Goal: Find specific page/section: Find specific page/section

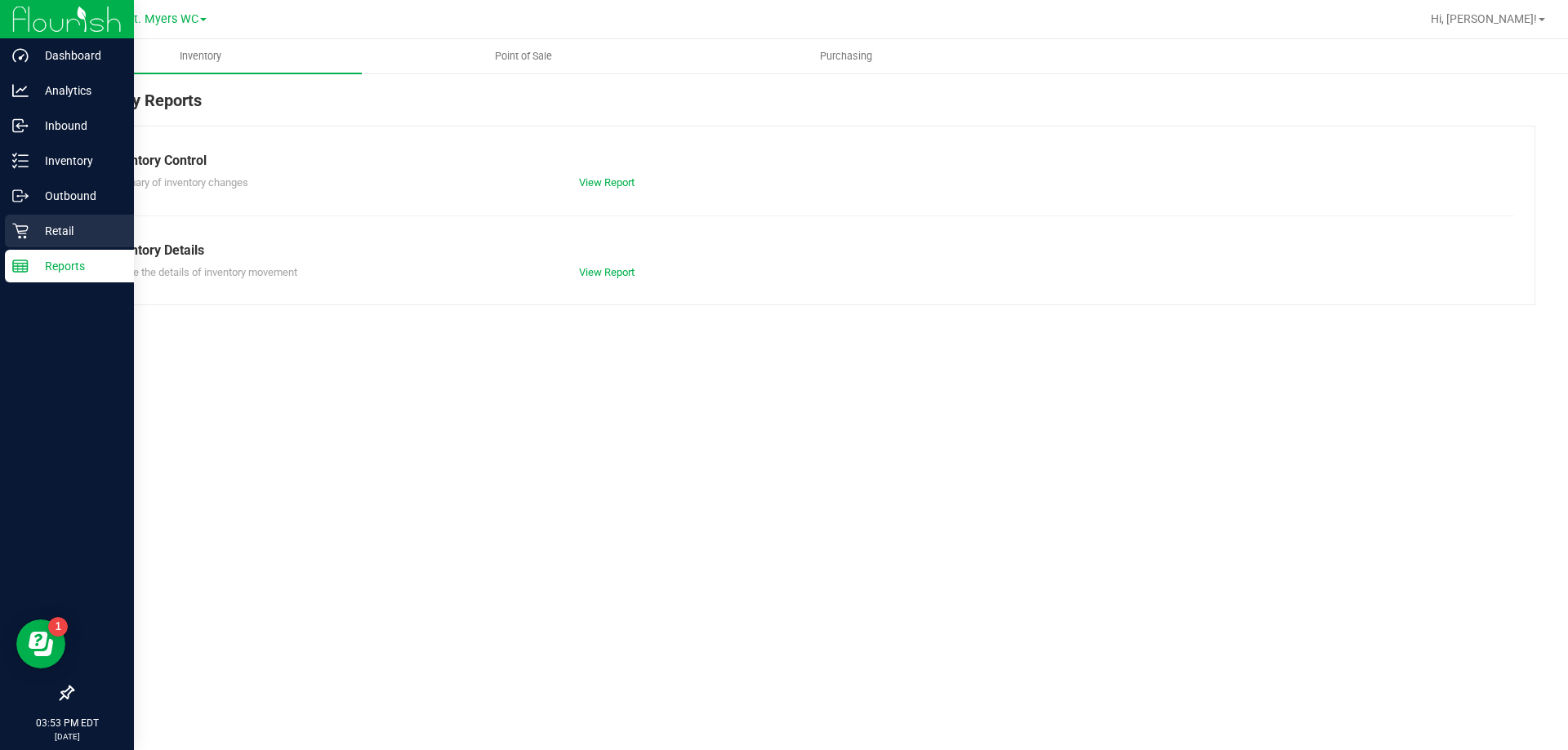
click at [32, 217] on div "Retail" at bounding box center [69, 231] width 129 height 33
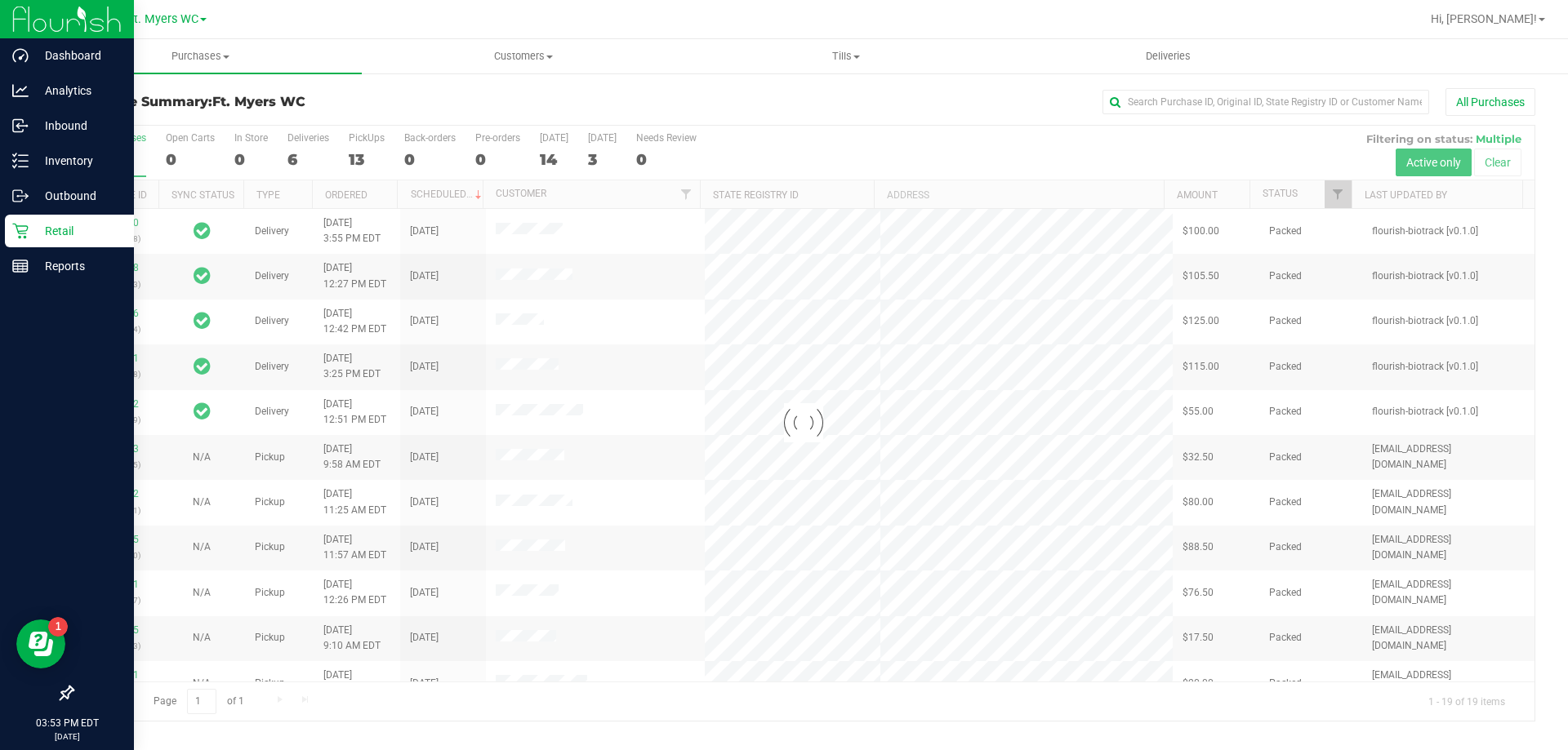
click at [358, 144] on div at bounding box center [804, 423] width 1461 height 595
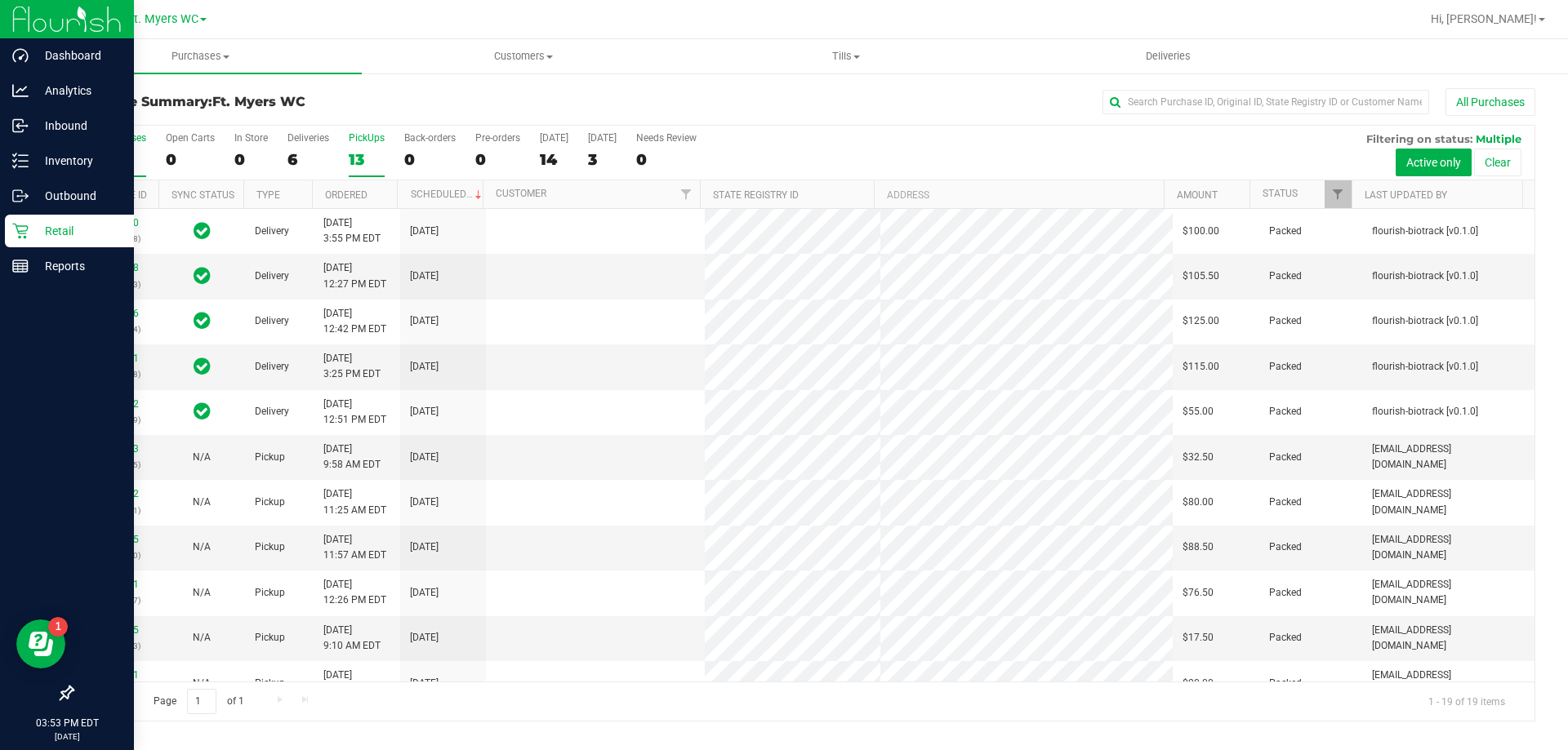
click at [357, 144] on label "PickUps 13" at bounding box center [367, 154] width 36 height 45
click at [0, 0] on input "PickUps 13" at bounding box center [0, 0] width 0 height 0
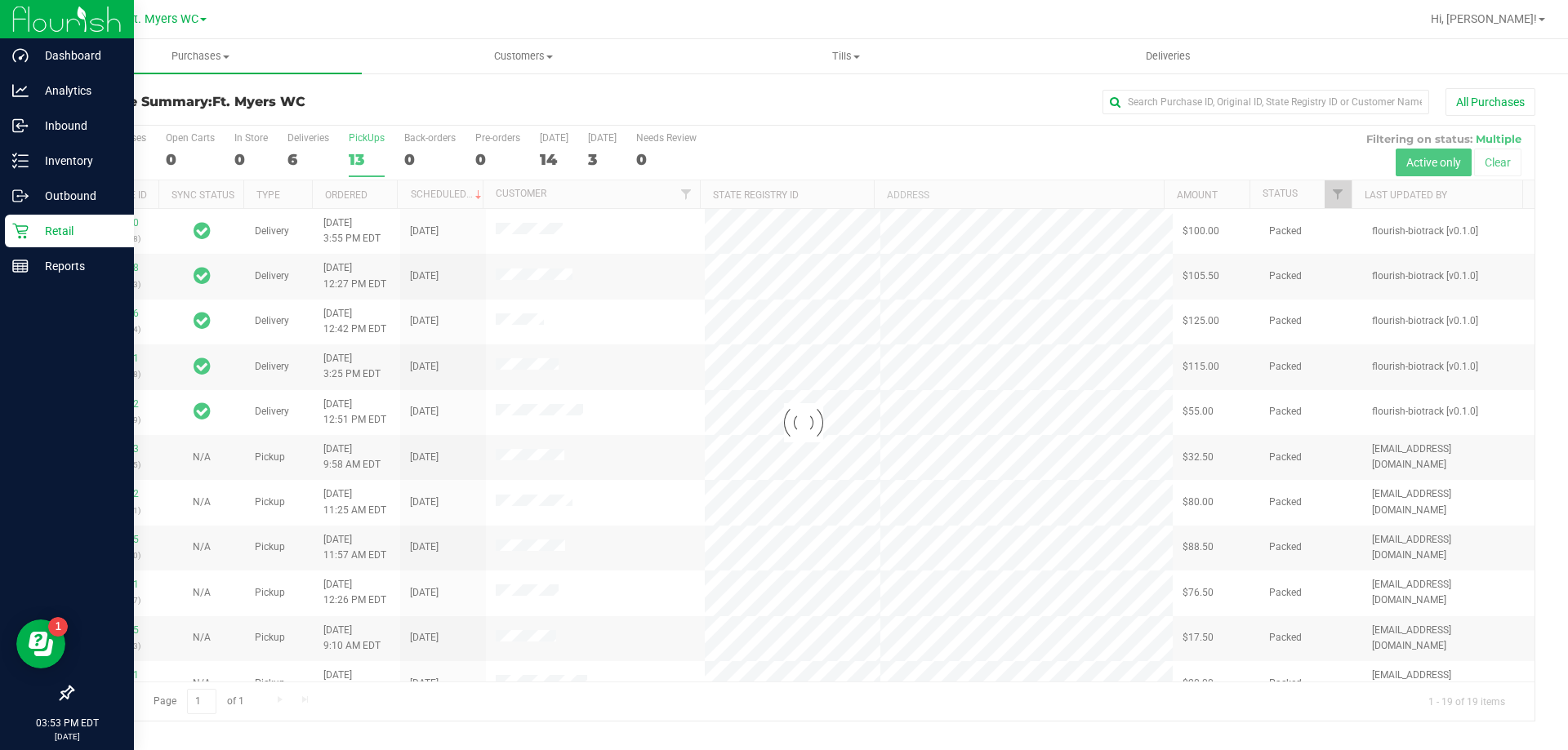
click at [360, 152] on div at bounding box center [804, 423] width 1461 height 595
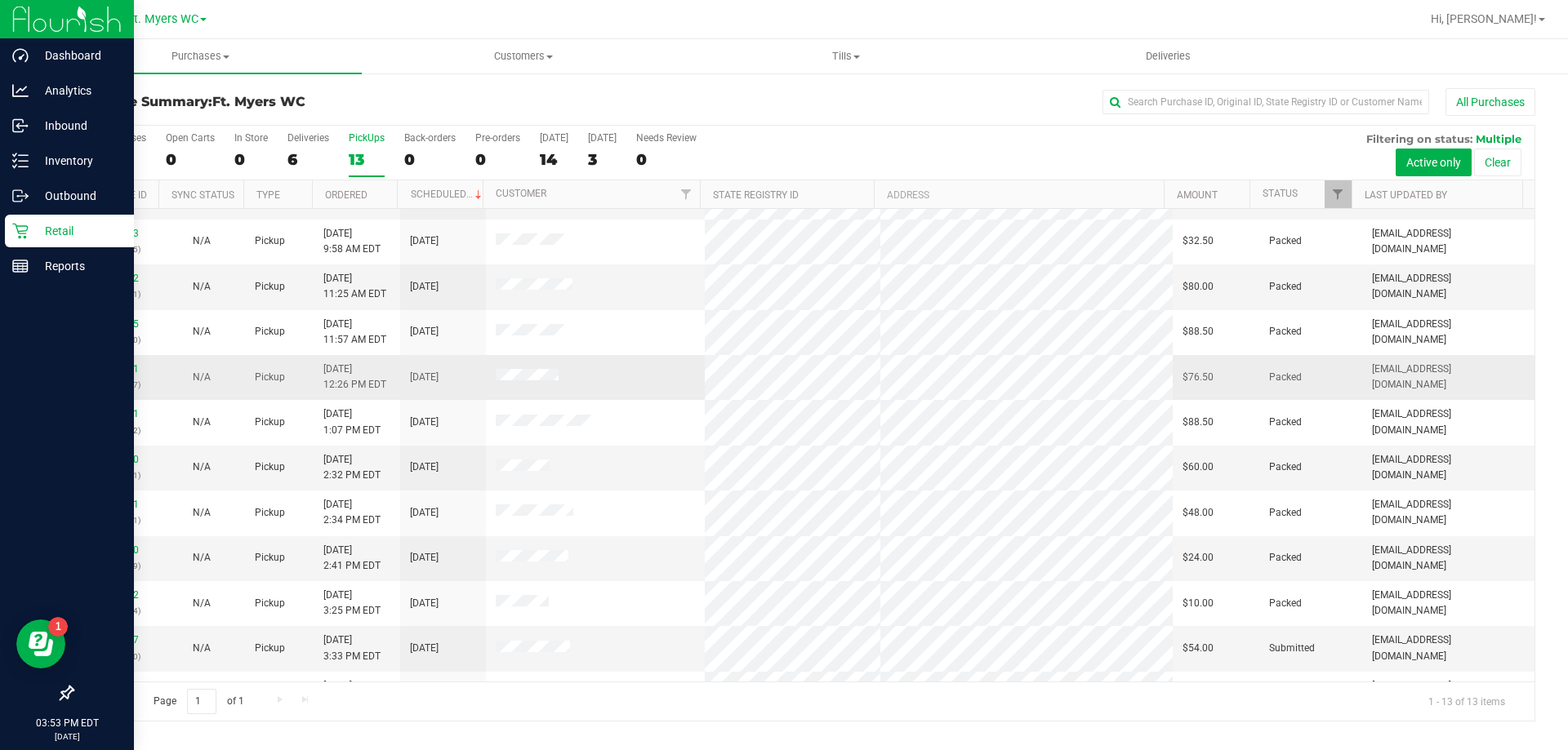
scroll to position [114, 0]
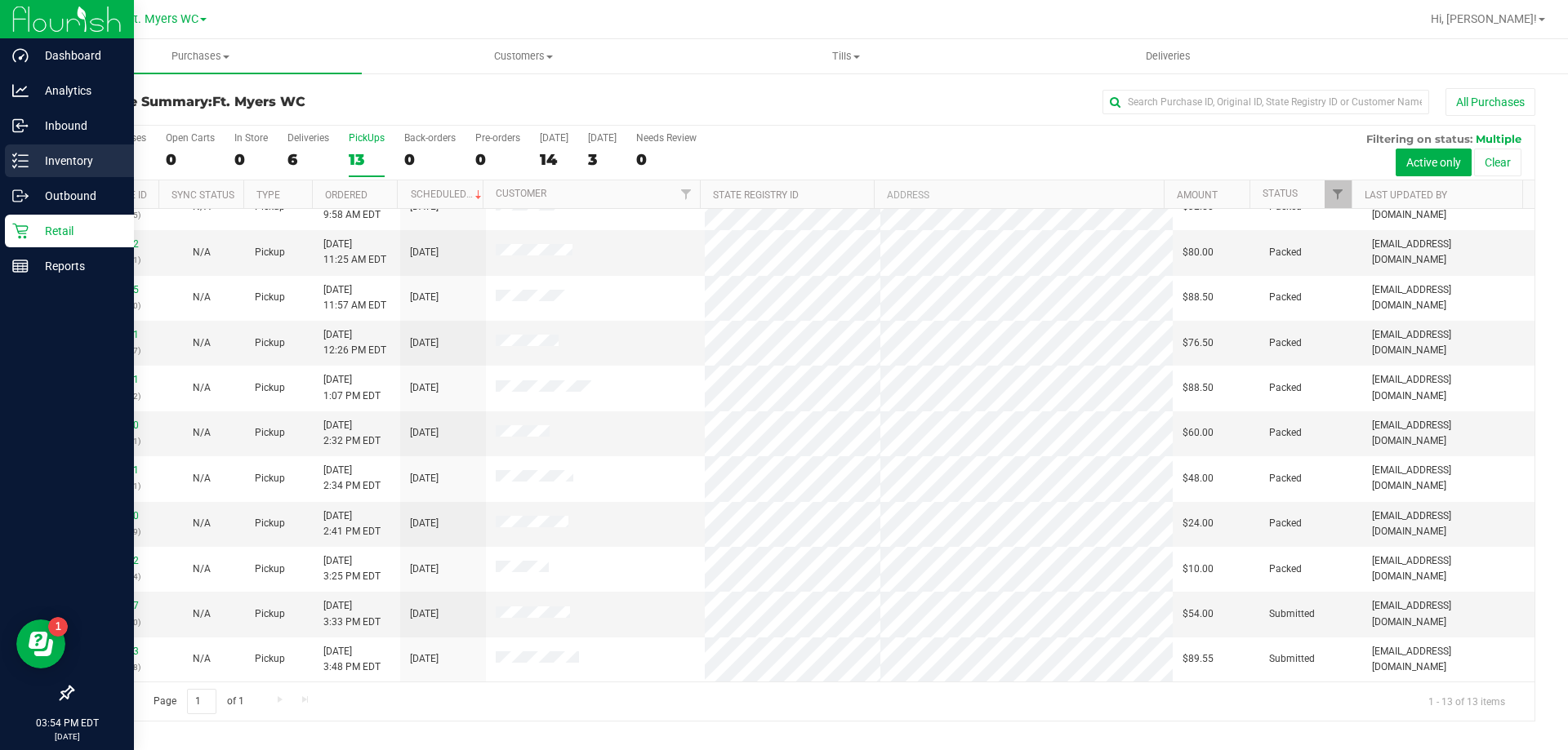
click at [21, 153] on icon at bounding box center [20, 160] width 16 height 16
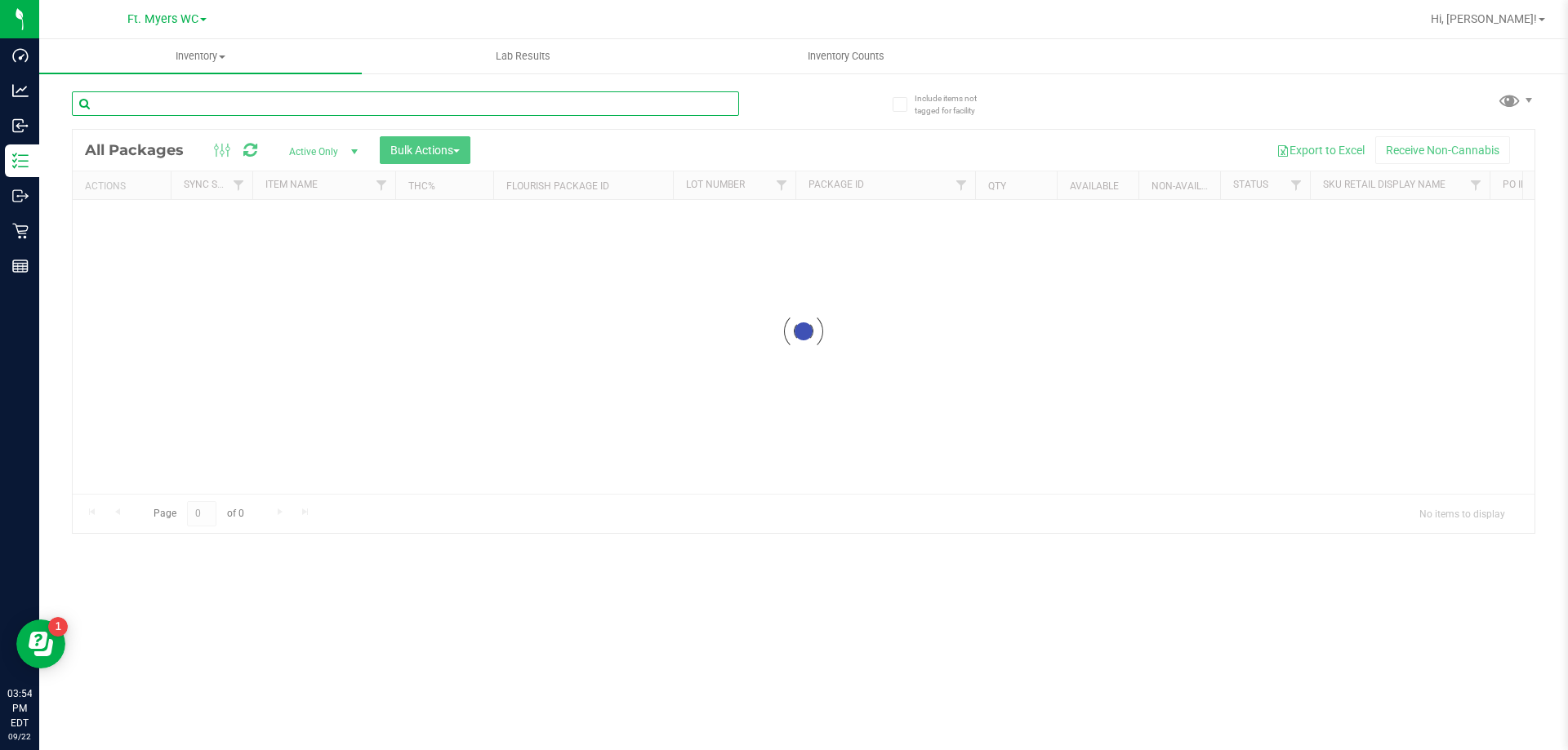
click at [276, 109] on input "text" at bounding box center [405, 104] width 667 height 24
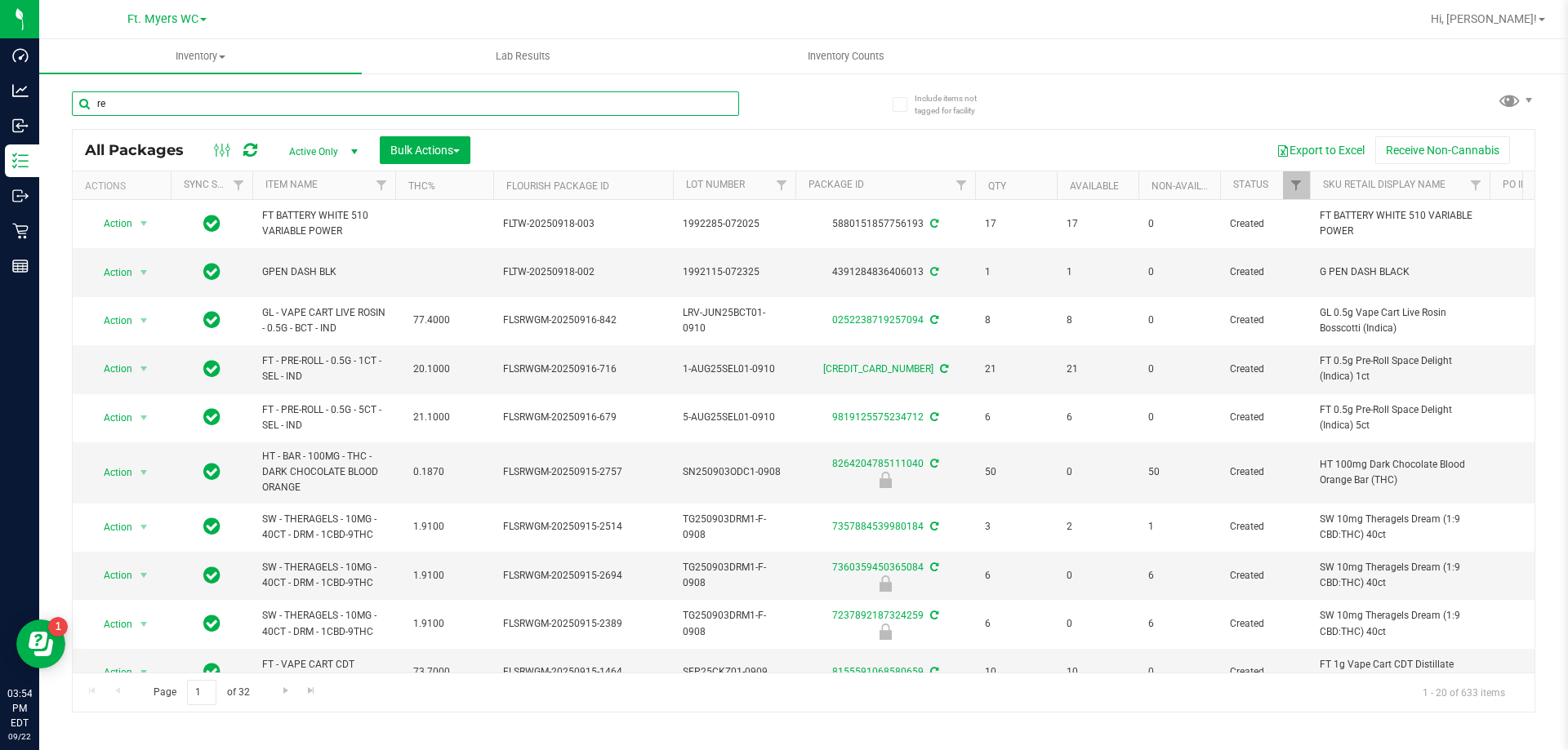
type input "r"
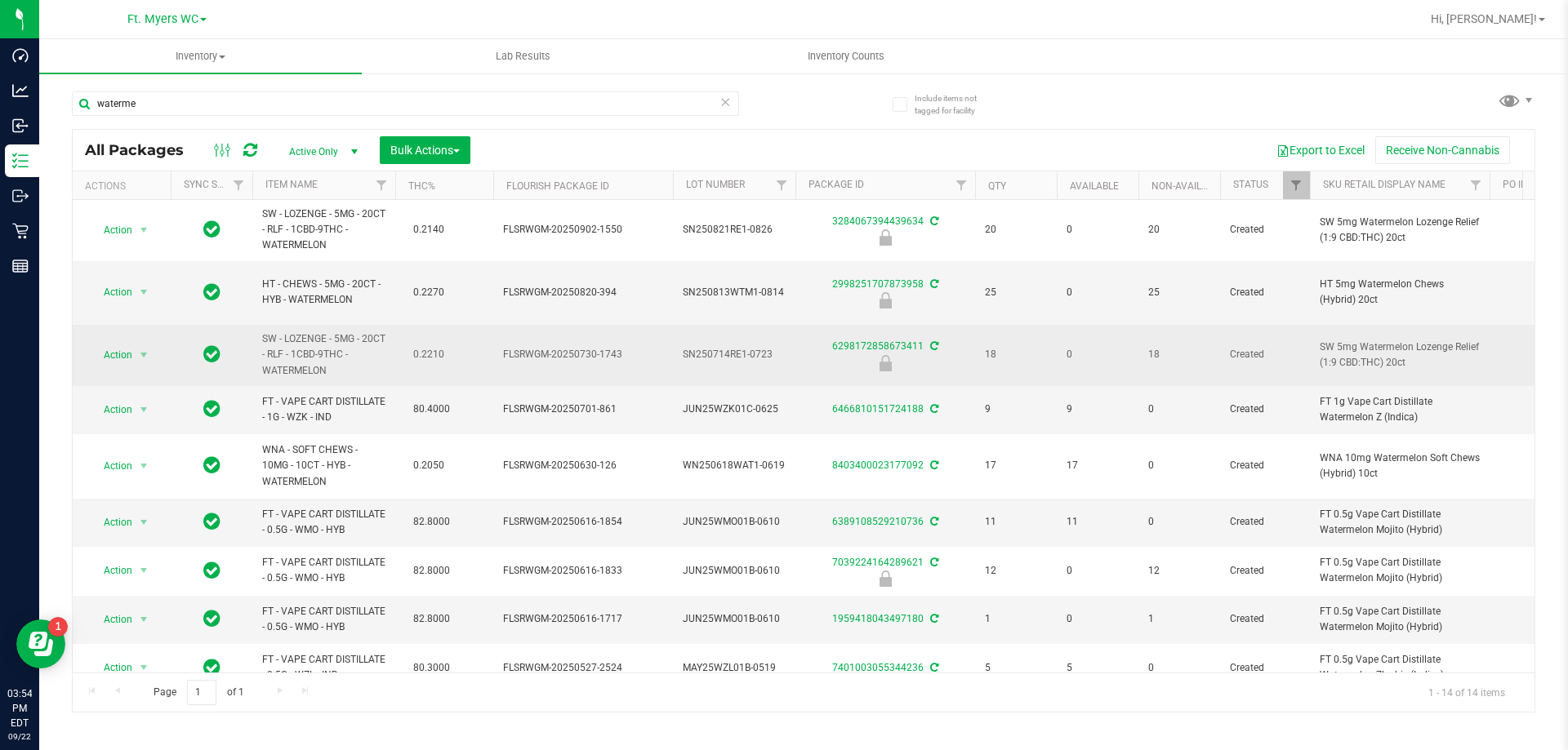
drag, startPoint x: 351, startPoint y: 375, endPoint x: 269, endPoint y: 343, distance: 88.0
click at [269, 343] on span "SW - LOZENGE - 5MG - 20CT - RLF - 1CBD-9THC - WATERMELON" at bounding box center [324, 354] width 123 height 48
copy span "W - LOZENGE - 5MG - 20CT - RLF - 1CBD-9THC - WATERMELON"
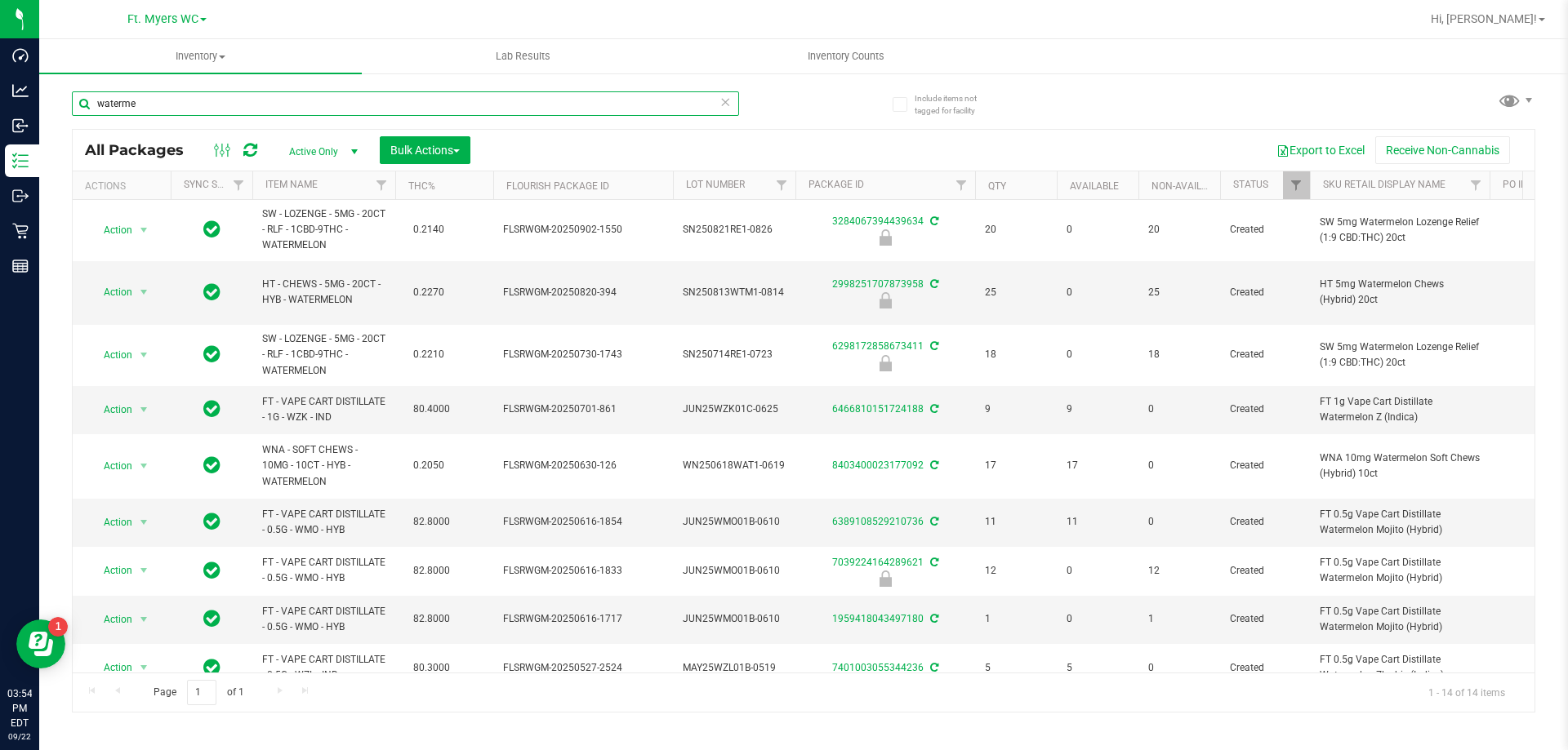
click at [364, 96] on input "waterme" at bounding box center [405, 104] width 667 height 24
paste input "W - LOZENGE - 5MG - 20CT - RLF - 1CBD-9THC - WATERMELON"
type input "W - LOZENGE - 5MG - 20CT - RLF - 1CBD-9THC - WATERMELON"
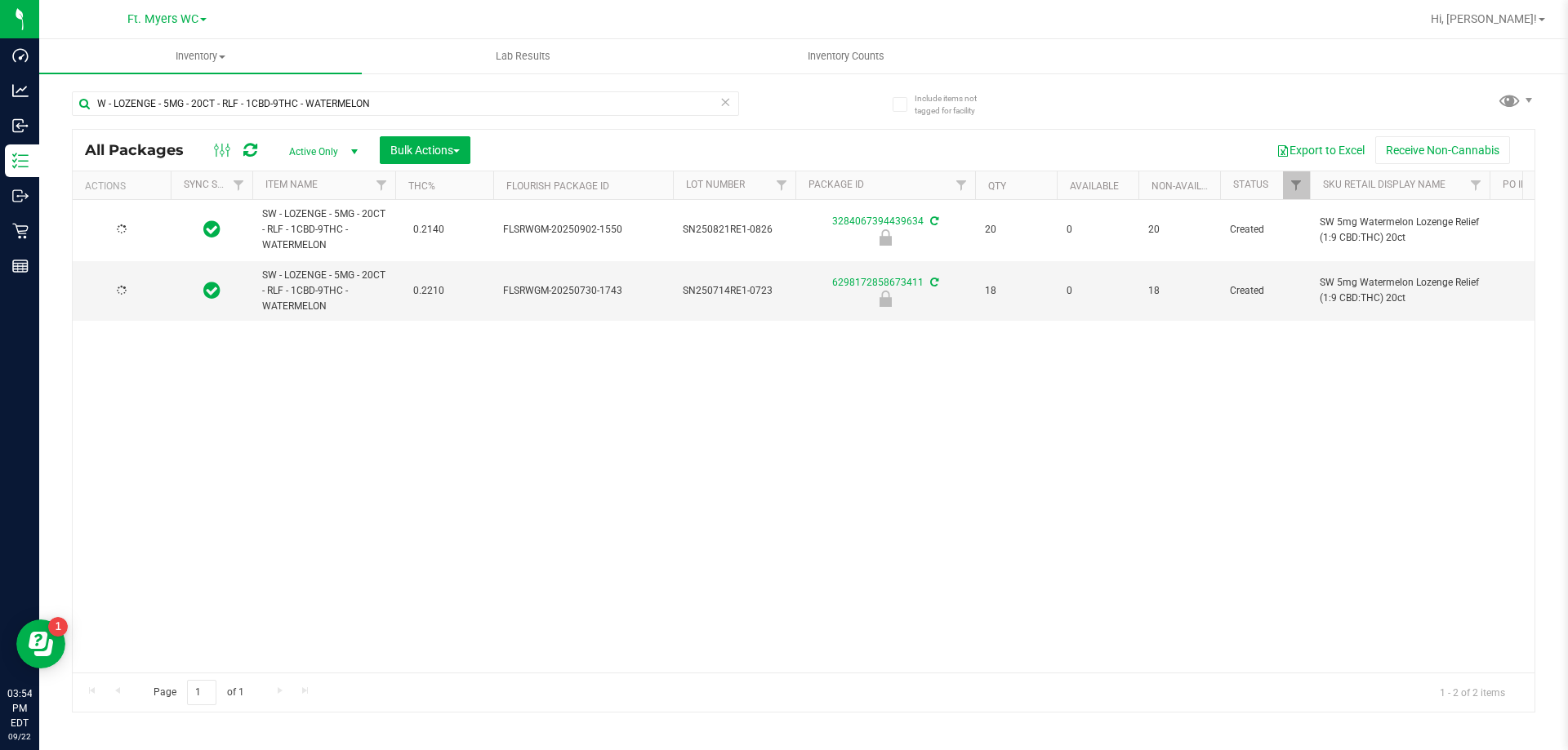
click at [912, 468] on div "SW - LOZENGE - 5MG - 20CT - RLF - 1CBD-9THC - WATERMELON 0.2140 FLSRWGM-2025090…" at bounding box center [804, 436] width 1461 height 472
click at [834, 437] on div "Action Action Edit attributes Global inventory Locate package Package audit log…" at bounding box center [804, 436] width 1461 height 472
